Goal: Task Accomplishment & Management: Manage account settings

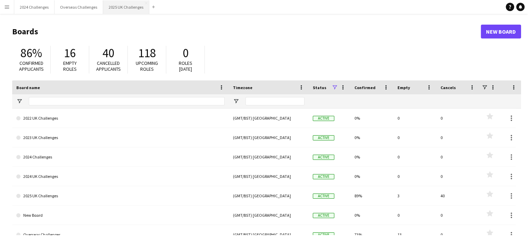
drag, startPoint x: 128, startPoint y: 5, endPoint x: 138, endPoint y: 9, distance: 10.3
click at [128, 5] on button "2025 UK Challenges Close" at bounding box center [126, 7] width 46 height 14
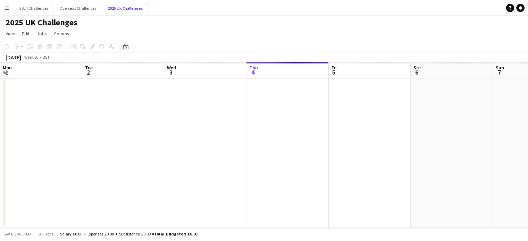
scroll to position [0, 166]
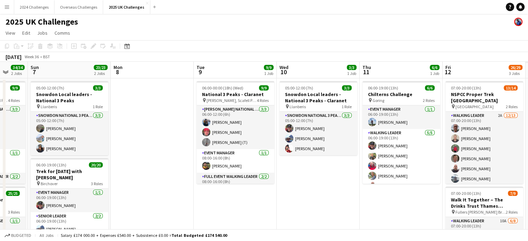
drag, startPoint x: 469, startPoint y: 135, endPoint x: 138, endPoint y: 138, distance: 331.2
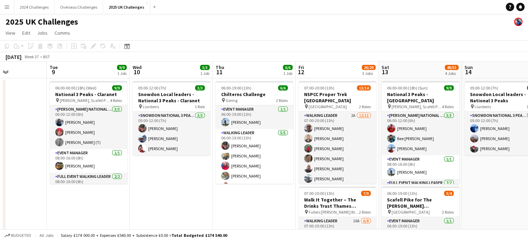
scroll to position [0, 293]
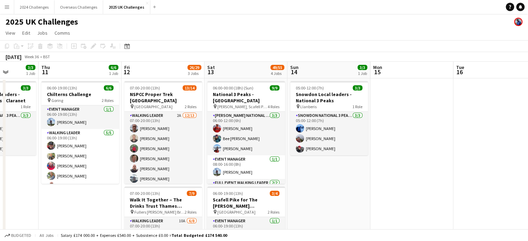
drag, startPoint x: 320, startPoint y: 190, endPoint x: 104, endPoint y: 186, distance: 215.6
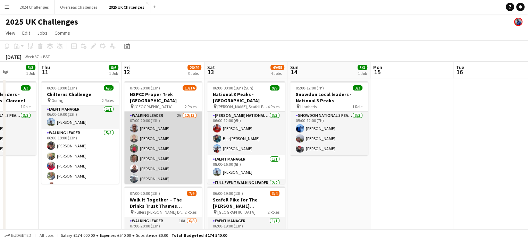
click at [153, 112] on app-card-role "Walking Leader 2A [DATE] 07:00-20:00 (13h) [PERSON_NAME] [PERSON_NAME] [PERSON_…" at bounding box center [163, 184] width 78 height 144
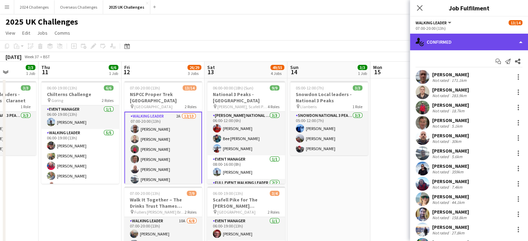
click at [464, 46] on div "single-neutral-actions-check-2 Confirmed" at bounding box center [469, 42] width 118 height 17
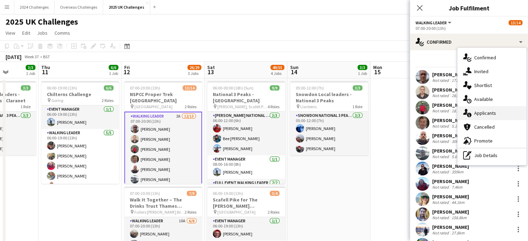
click at [492, 112] on span "Applicants" at bounding box center [485, 113] width 22 height 6
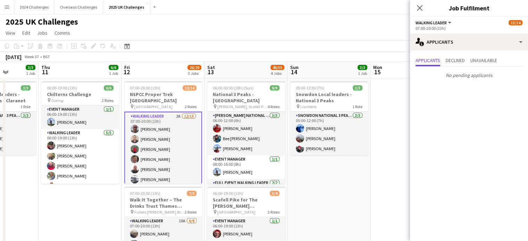
click at [278, 21] on div "2025 UK Challenges" at bounding box center [264, 20] width 528 height 13
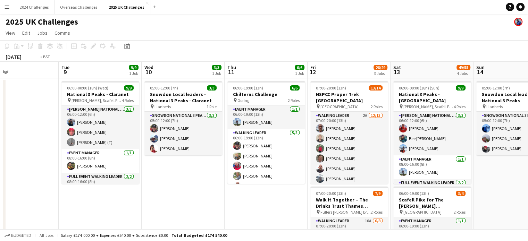
drag, startPoint x: 82, startPoint y: 201, endPoint x: 348, endPoint y: 179, distance: 267.1
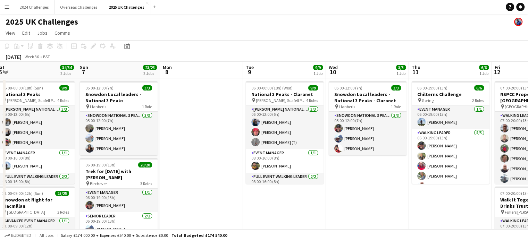
scroll to position [0, 208]
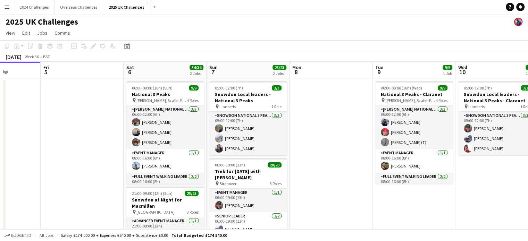
drag, startPoint x: 127, startPoint y: 158, endPoint x: 327, endPoint y: 152, distance: 200.0
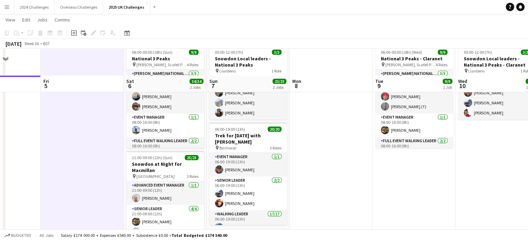
scroll to position [0, 0]
